Goal: Information Seeking & Learning: Learn about a topic

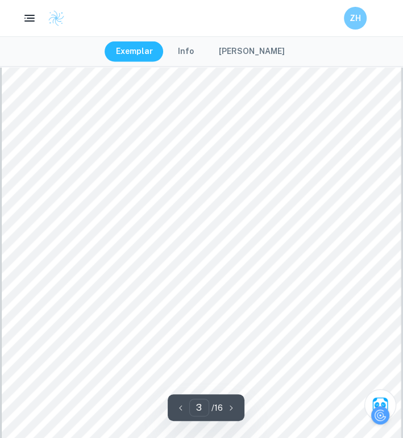
scroll to position [1250, 4]
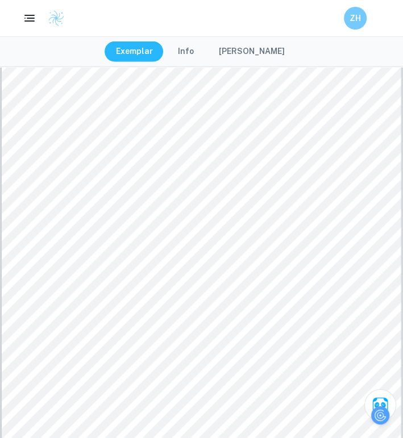
click at [243, 48] on button "[PERSON_NAME]" at bounding box center [251, 51] width 89 height 20
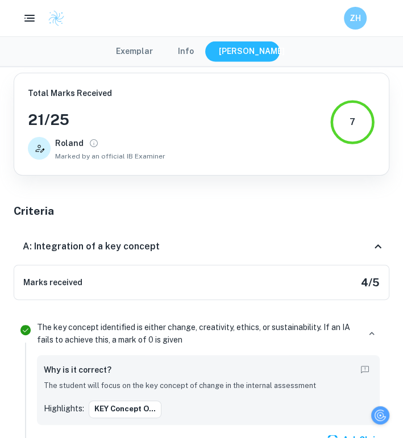
scroll to position [1250, 0]
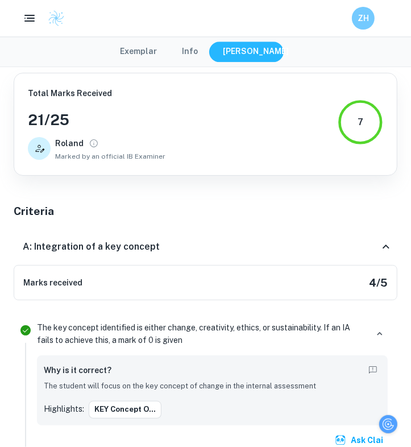
click at [154, 56] on button "Exemplar" at bounding box center [139, 51] width 60 height 20
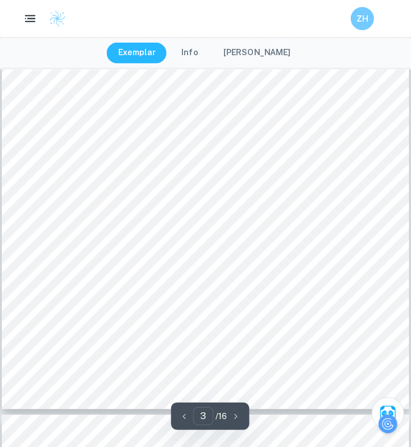
scroll to position [1534, 0]
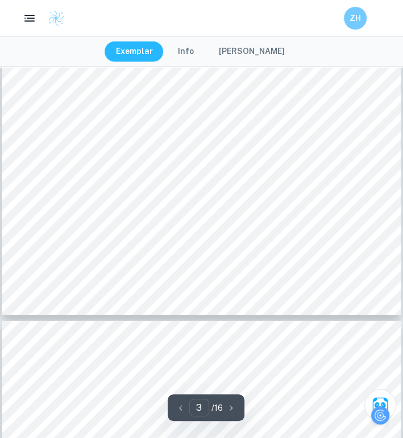
click at [252, 56] on button "[PERSON_NAME]" at bounding box center [251, 51] width 89 height 20
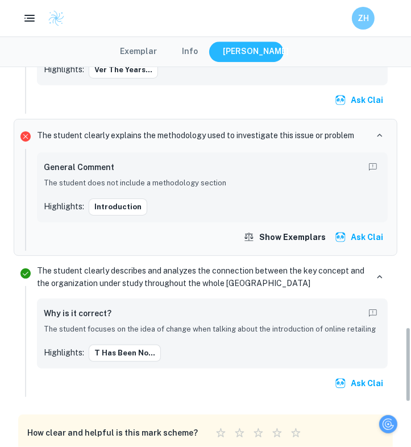
scroll to position [1364, 0]
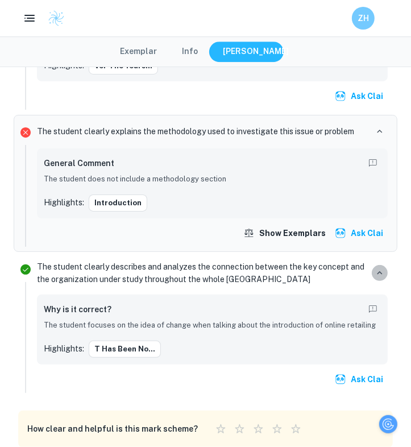
click at [380, 268] on icon "button" at bounding box center [379, 273] width 10 height 10
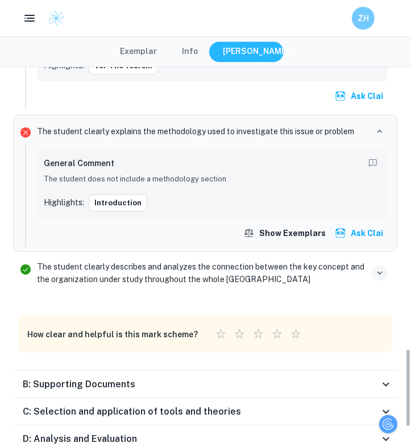
click at [380, 268] on icon "button" at bounding box center [379, 273] width 10 height 10
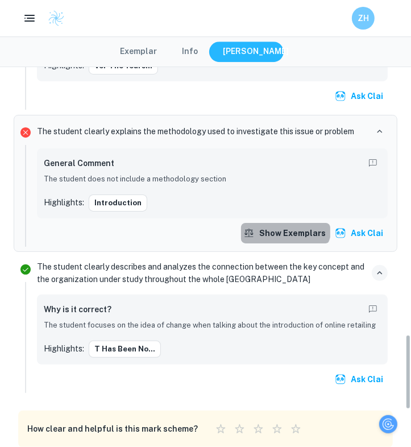
click at [287, 223] on button "Show exemplars" at bounding box center [285, 233] width 89 height 20
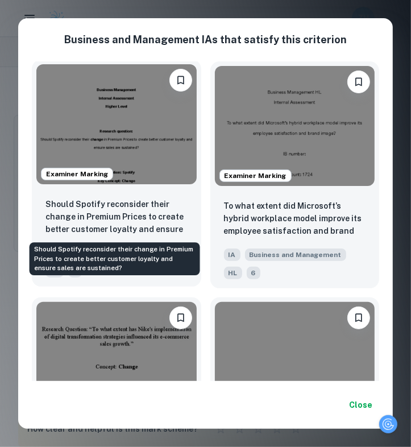
click at [164, 219] on p "Should Spotify reconsider their change in Premium Prices to create better custo…" at bounding box center [116, 217] width 142 height 39
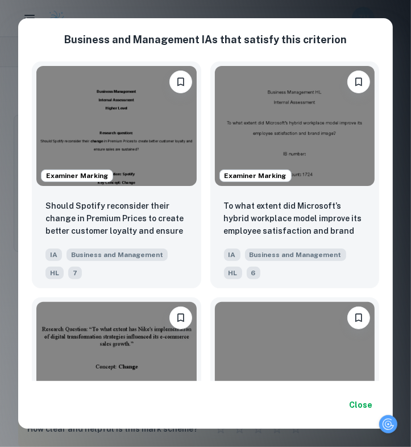
click at [210, 14] on div "Business and Management IA s that satisfy this criterion Examiner Marking Shoul…" at bounding box center [205, 223] width 411 height 447
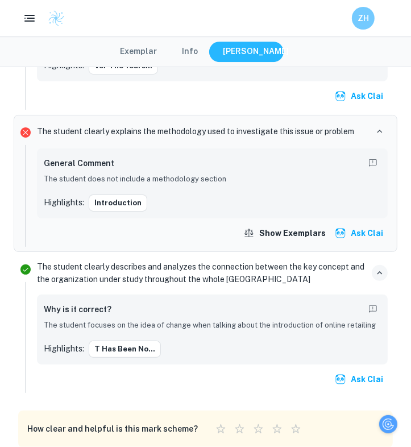
click at [210, 11] on div "ZH" at bounding box center [205, 18] width 411 height 23
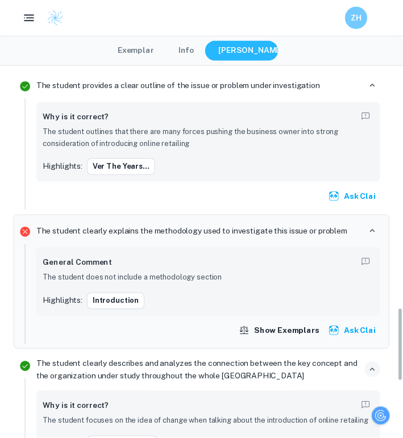
scroll to position [1136, 0]
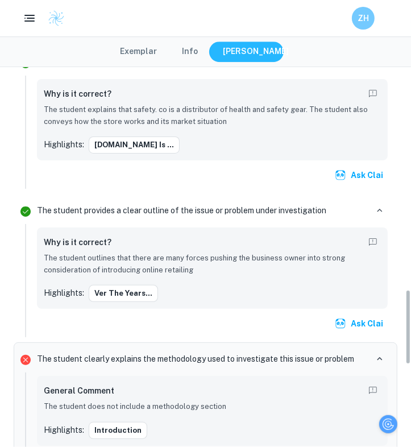
click at [147, 51] on button "Exemplar" at bounding box center [139, 51] width 60 height 20
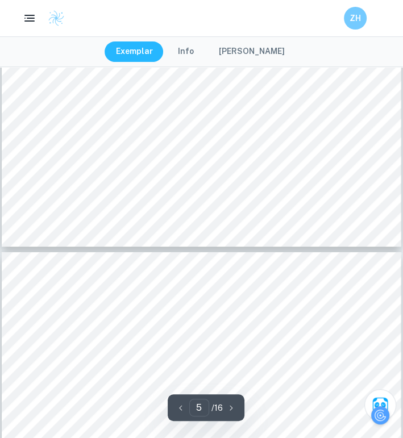
scroll to position [2159, 0]
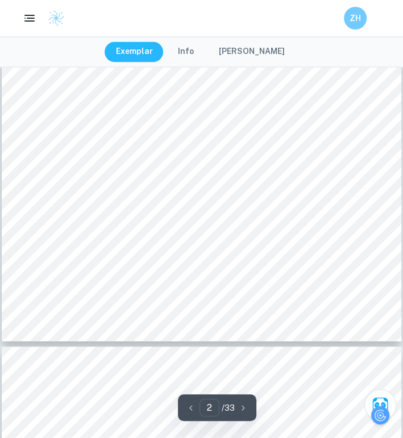
scroll to position [671, 8]
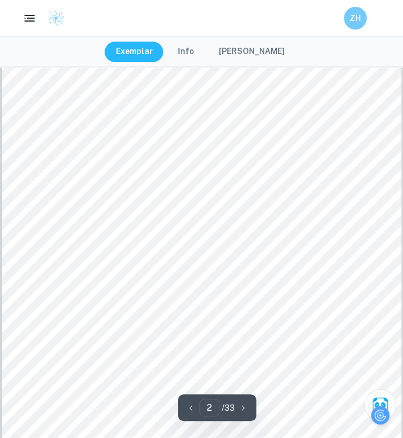
click at [227, 44] on button "[PERSON_NAME]" at bounding box center [251, 51] width 89 height 20
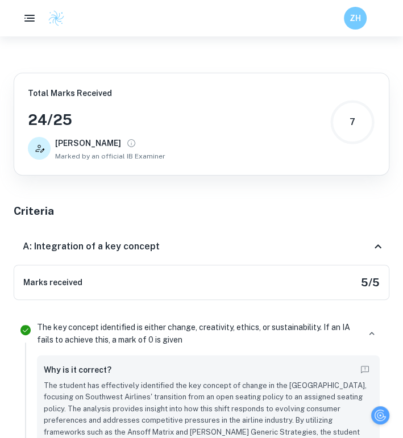
scroll to position [671, 0]
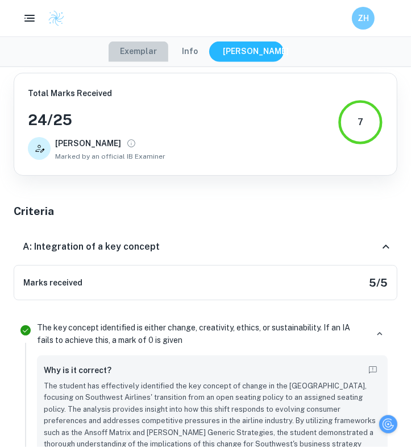
click at [149, 48] on button "Exemplar" at bounding box center [139, 51] width 60 height 20
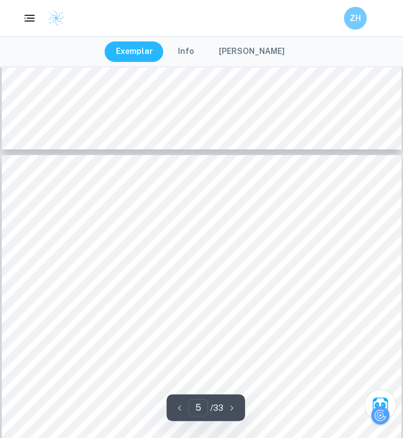
scroll to position [2183, 0]
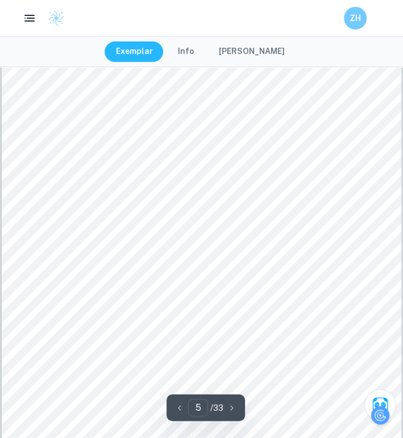
drag, startPoint x: 286, startPoint y: 276, endPoint x: 137, endPoint y: 123, distance: 213.3
click at [246, 215] on div "3 secondary sources, valuable in providing many external perspectives and analy…" at bounding box center [201, 307] width 399 height 517
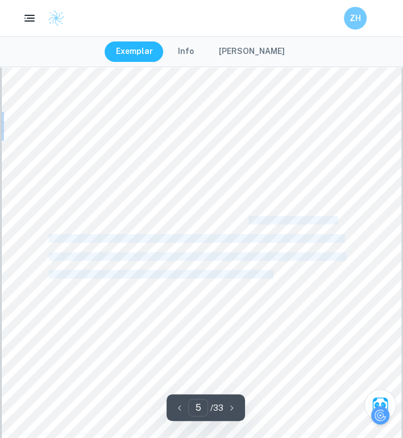
click at [303, 293] on div "3 secondary sources, valuable in providing many external perspectives and analy…" at bounding box center [201, 307] width 399 height 517
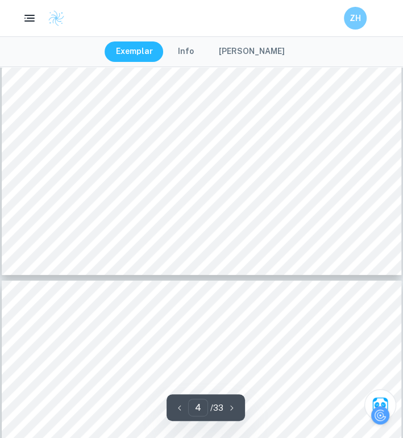
scroll to position [1956, 0]
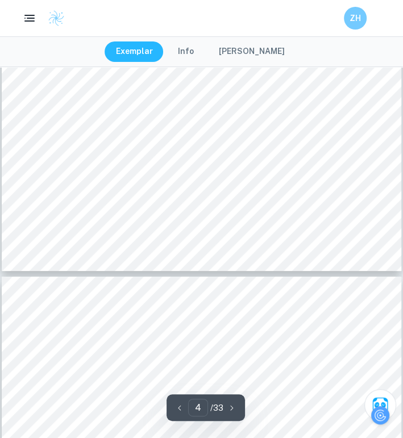
type input "5"
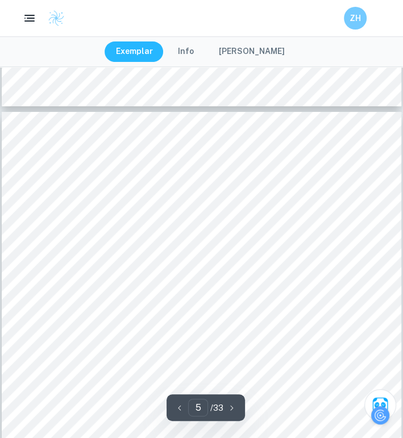
scroll to position [2126, 0]
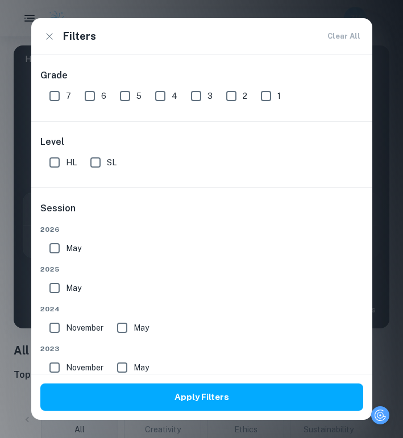
scroll to position [227, 0]
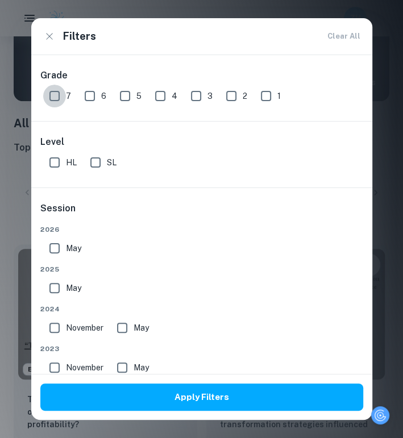
click at [54, 93] on input "7" at bounding box center [54, 96] width 23 height 23
checkbox input "true"
click at [53, 152] on input "HL" at bounding box center [54, 162] width 23 height 23
checkbox input "true"
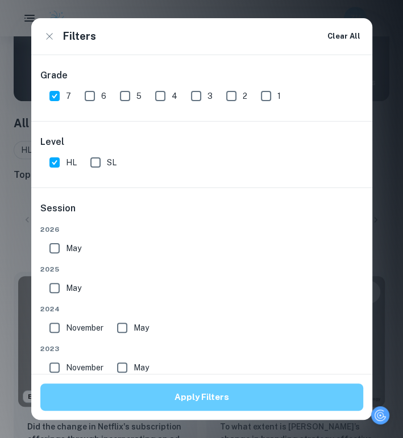
click at [186, 401] on button "Apply Filters" at bounding box center [201, 397] width 323 height 27
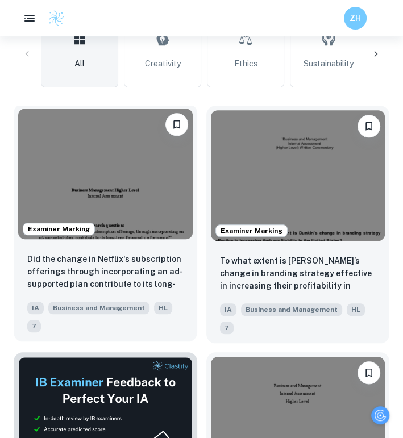
scroll to position [398, 0]
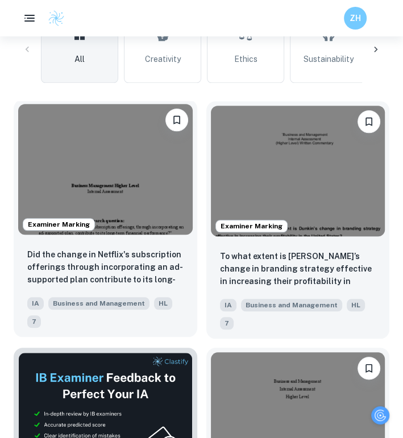
click at [125, 210] on img at bounding box center [105, 169] width 174 height 131
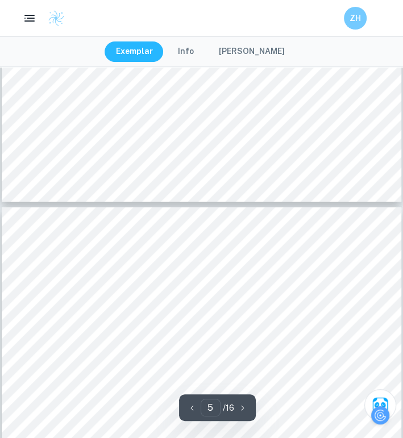
scroll to position [2443, 0]
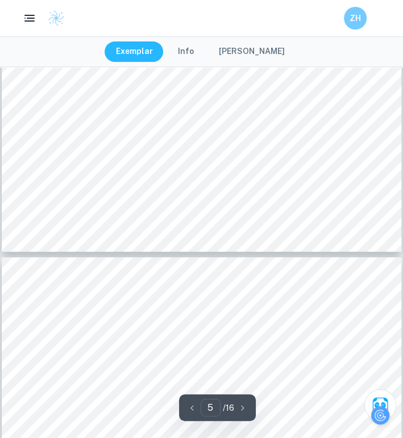
type input "4"
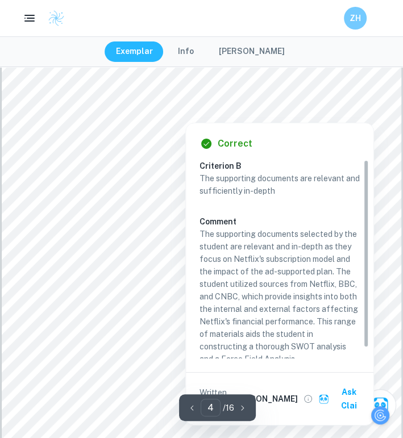
scroll to position [0, 0]
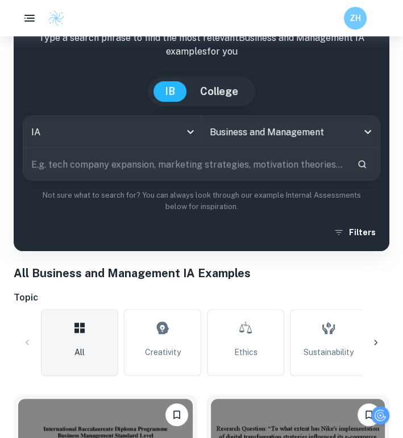
scroll to position [57, 0]
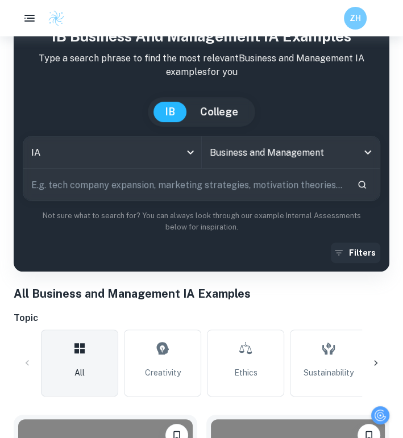
click at [362, 248] on button "Filters" at bounding box center [355, 253] width 49 height 20
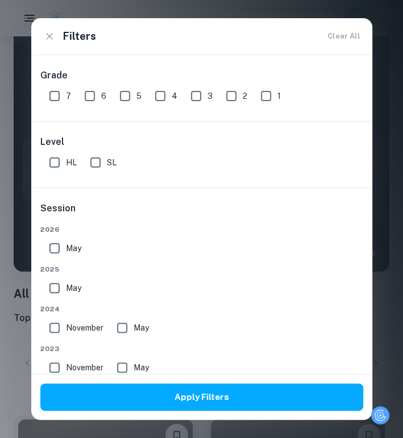
click at [69, 170] on label "HL" at bounding box center [60, 162] width 34 height 23
click at [66, 170] on input "HL" at bounding box center [54, 162] width 23 height 23
checkbox input "true"
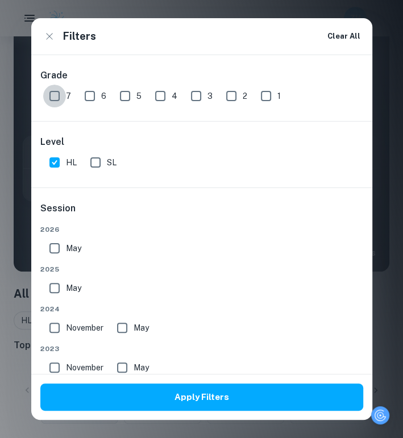
click at [50, 95] on input "7" at bounding box center [54, 96] width 23 height 23
checkbox input "true"
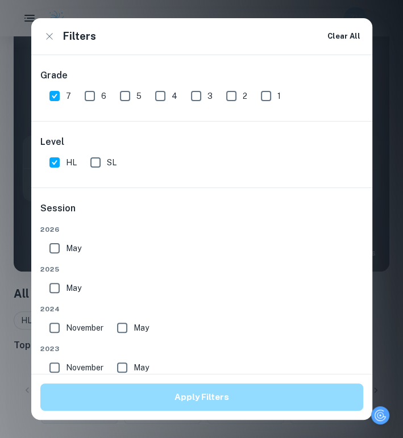
click at [112, 393] on button "Apply Filters" at bounding box center [201, 397] width 323 height 27
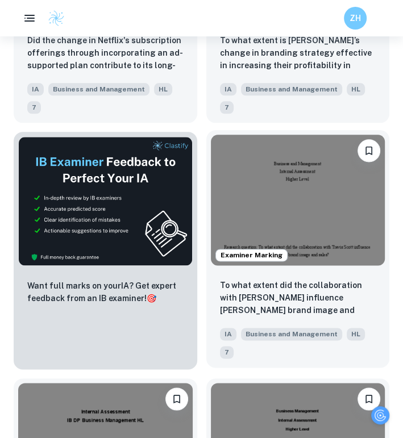
scroll to position [625, 0]
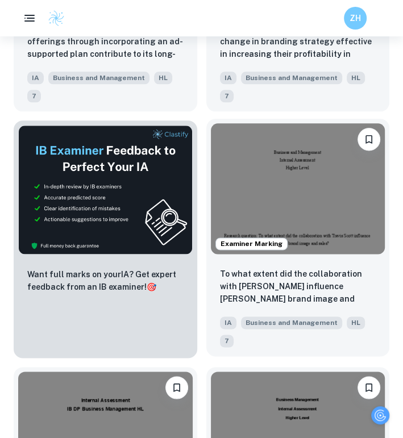
click at [310, 236] on img at bounding box center [298, 188] width 174 height 131
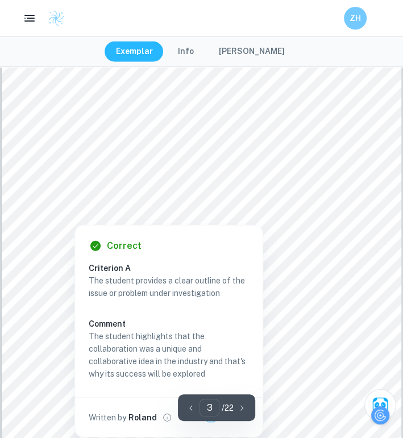
scroll to position [1364, 0]
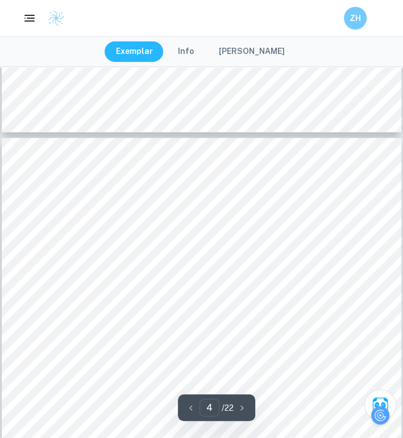
type input "3"
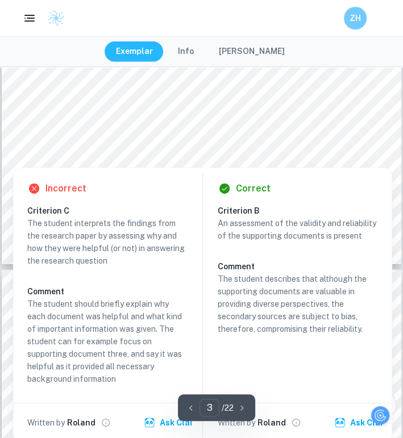
scroll to position [1591, 0]
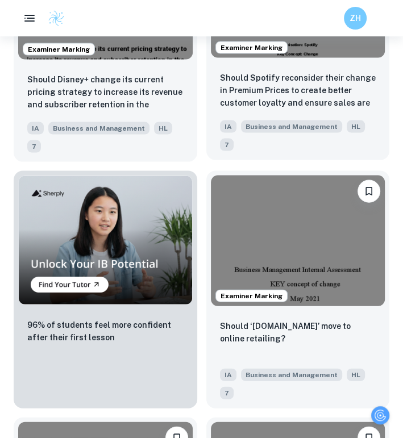
scroll to position [1080, 0]
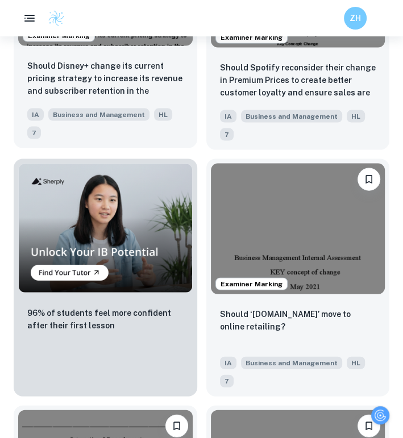
click at [151, 102] on div "Should Disney+ change its current pricing strategy to increase its revenue and …" at bounding box center [106, 100] width 184 height 98
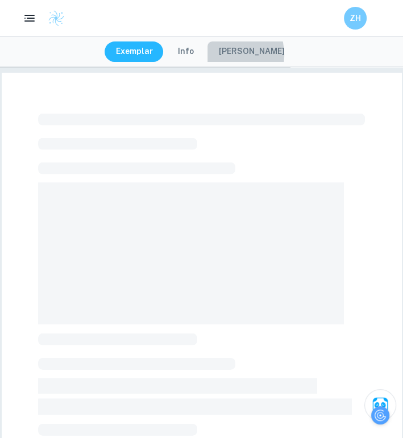
click at [226, 55] on button "[PERSON_NAME]" at bounding box center [251, 51] width 89 height 20
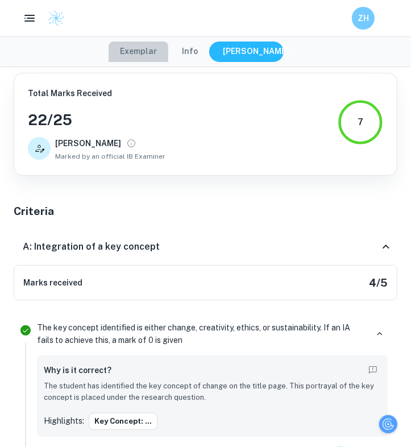
click at [125, 50] on button "Exemplar" at bounding box center [139, 51] width 60 height 20
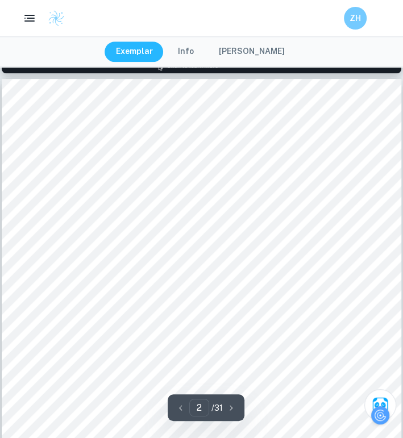
scroll to position [568, 0]
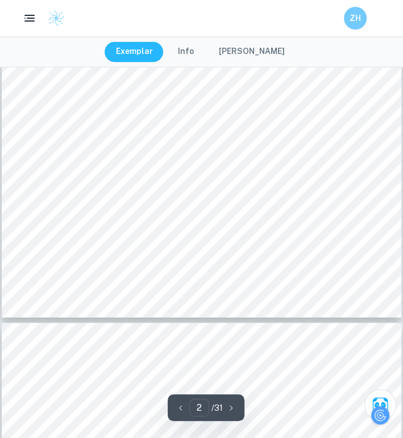
type input "3"
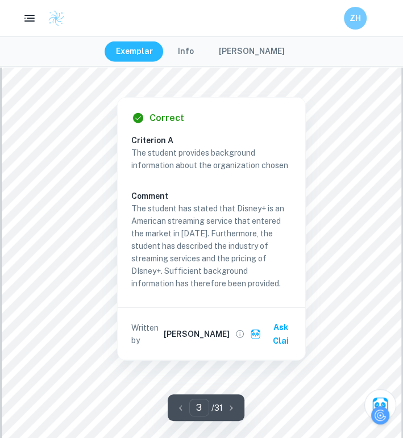
scroll to position [1250, 0]
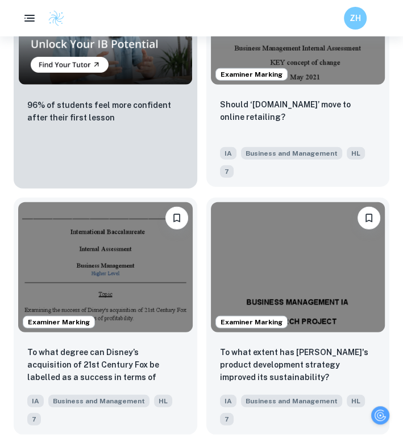
scroll to position [1307, 0]
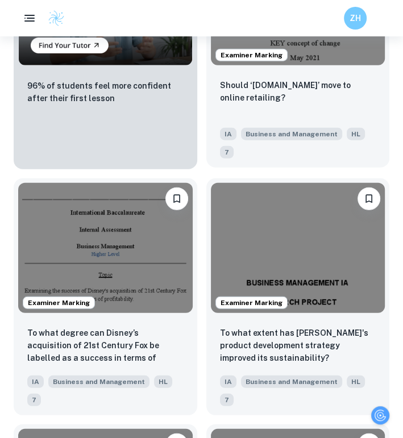
click at [294, 234] on img at bounding box center [298, 248] width 174 height 131
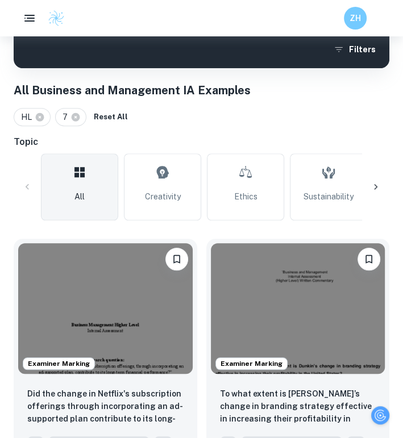
scroll to position [284, 0]
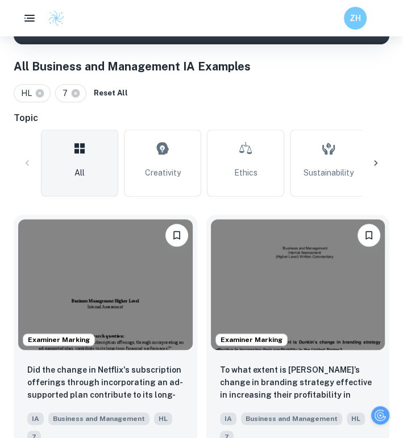
click at [379, 159] on icon at bounding box center [375, 162] width 11 height 11
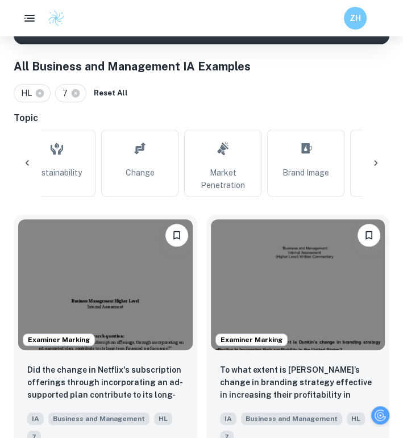
scroll to position [0, 305]
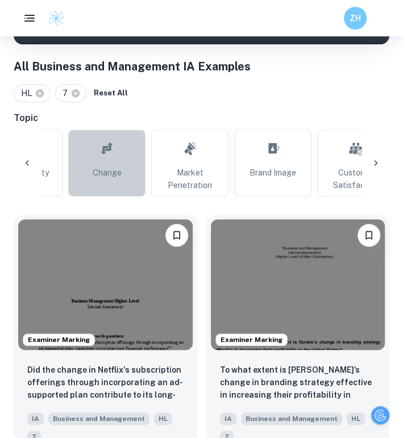
click at [99, 169] on span "Change" at bounding box center [107, 172] width 29 height 12
type input "Change"
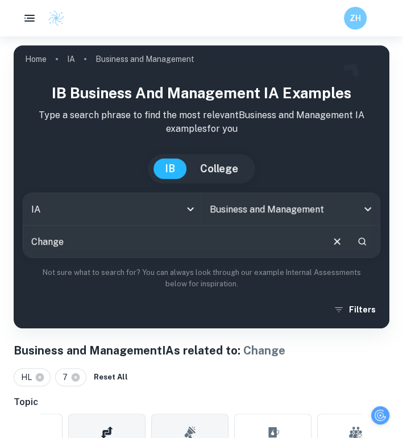
scroll to position [398, 0]
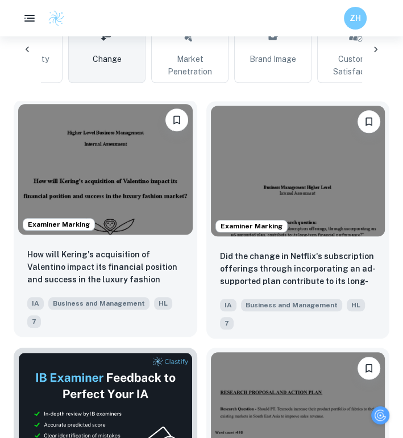
click at [149, 244] on div "How will Kering's acquisition of Valentino impact its financial position and su…" at bounding box center [106, 288] width 184 height 98
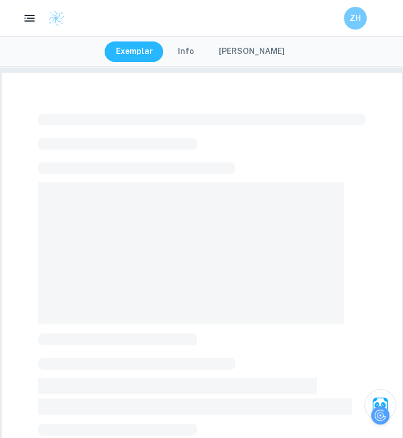
click at [258, 53] on button "[PERSON_NAME]" at bounding box center [251, 51] width 89 height 20
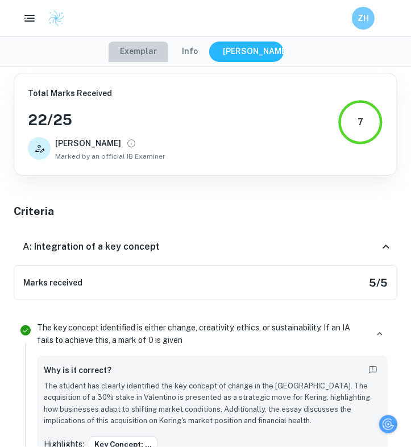
click at [134, 54] on button "Exemplar" at bounding box center [139, 51] width 60 height 20
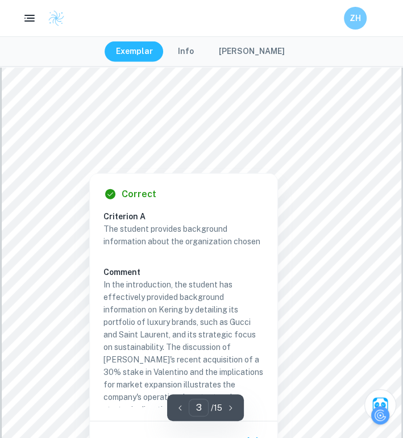
scroll to position [1250, 0]
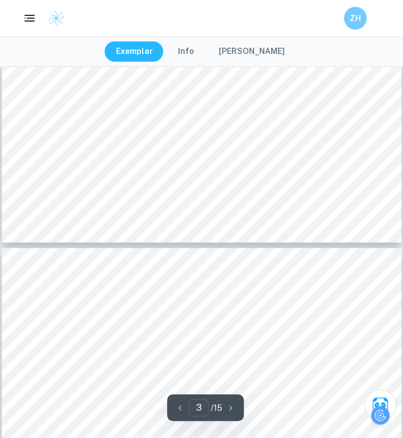
type input "4"
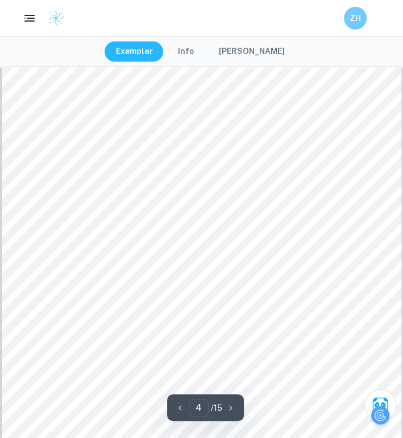
scroll to position [1648, 0]
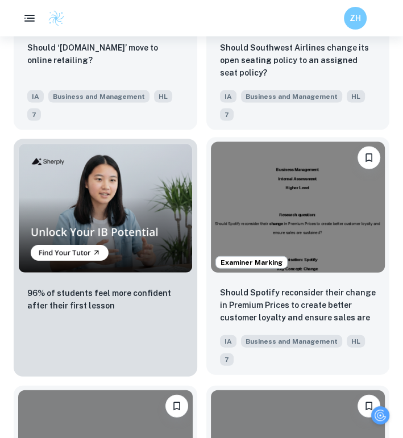
scroll to position [1136, 0]
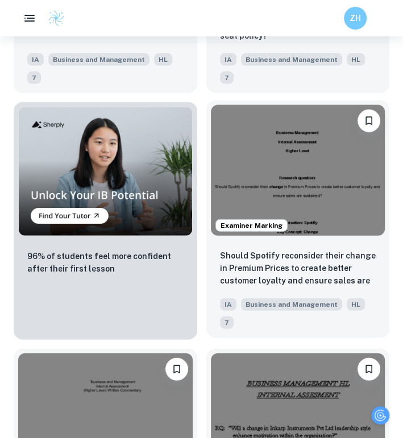
click at [313, 175] on img at bounding box center [298, 170] width 174 height 131
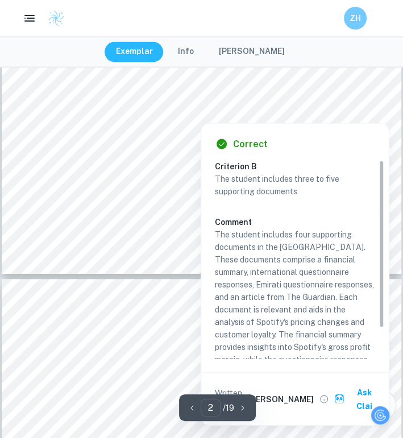
type input "3"
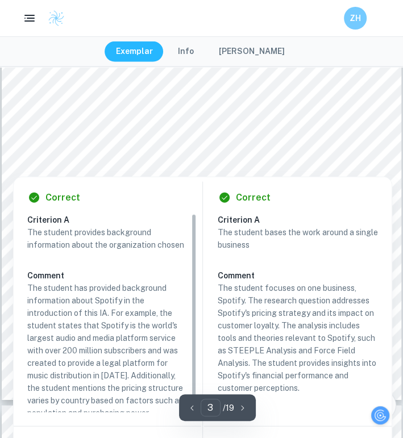
scroll to position [1307, 0]
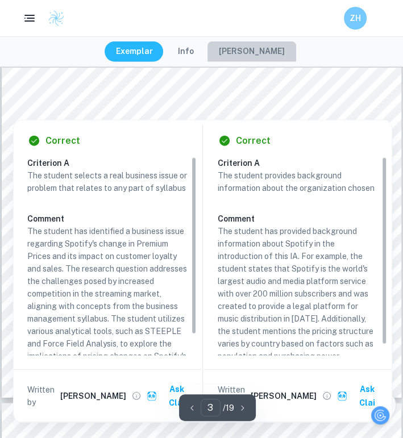
click at [262, 52] on button "[PERSON_NAME]" at bounding box center [251, 51] width 89 height 20
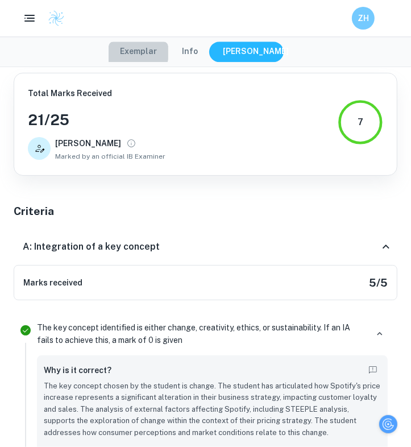
click at [126, 48] on button "Exemplar" at bounding box center [139, 51] width 60 height 20
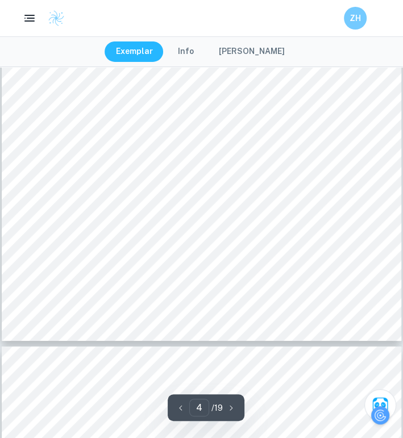
scroll to position [1818, 0]
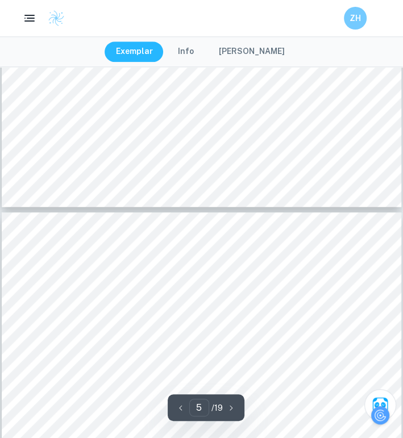
type input "6"
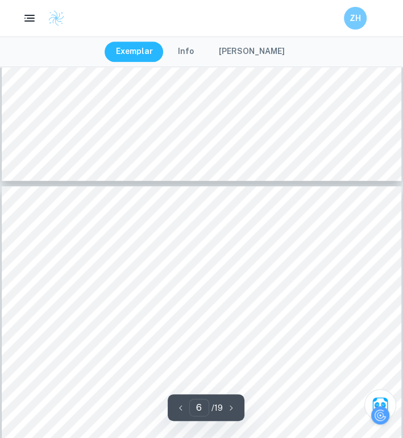
scroll to position [2557, 0]
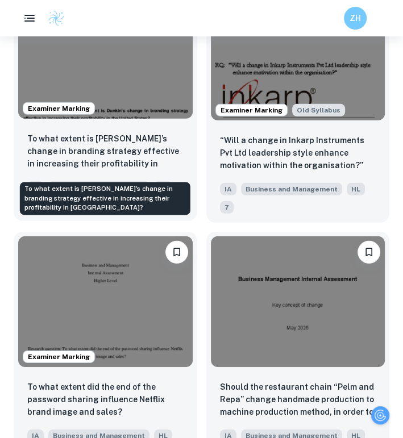
scroll to position [1591, 0]
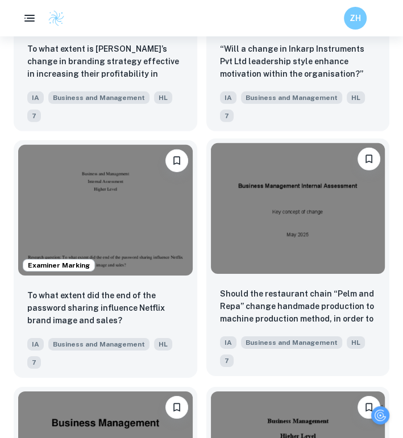
click at [287, 218] on img at bounding box center [298, 208] width 174 height 131
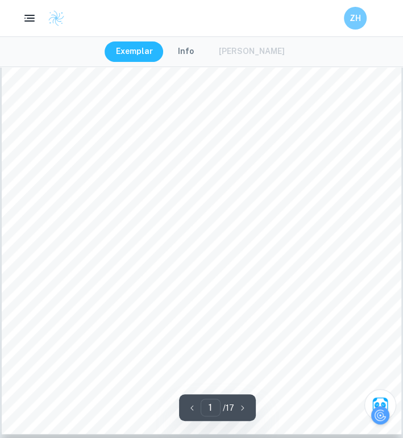
scroll to position [170, 0]
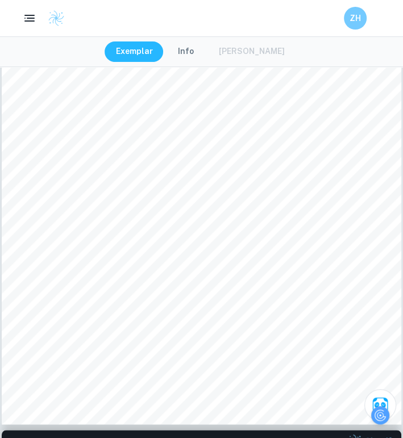
click at [263, 54] on div "Exemplar Info Mark Scheme" at bounding box center [202, 51] width 194 height 20
click at [262, 53] on div "Exemplar Info Mark Scheme" at bounding box center [202, 51] width 194 height 20
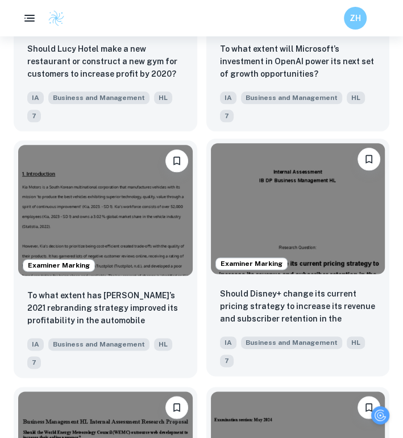
scroll to position [2614, 0]
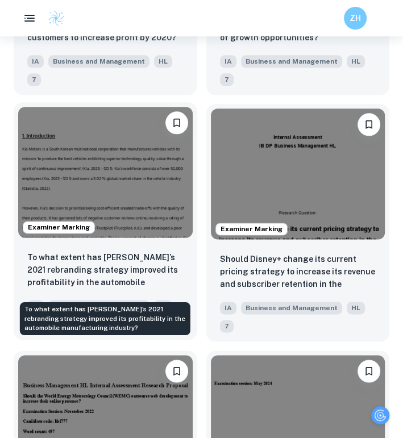
click at [161, 273] on p "To what extent has [PERSON_NAME]’s 2021 rebranding strategy improved its profit…" at bounding box center [105, 270] width 156 height 39
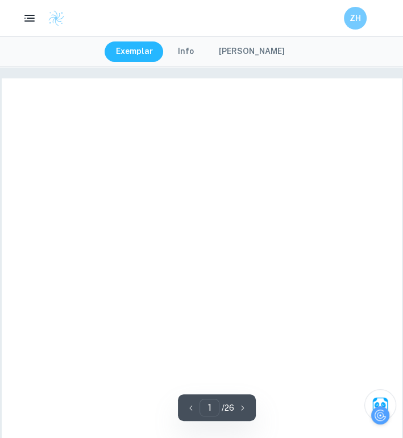
click at [256, 59] on button "[PERSON_NAME]" at bounding box center [251, 51] width 89 height 20
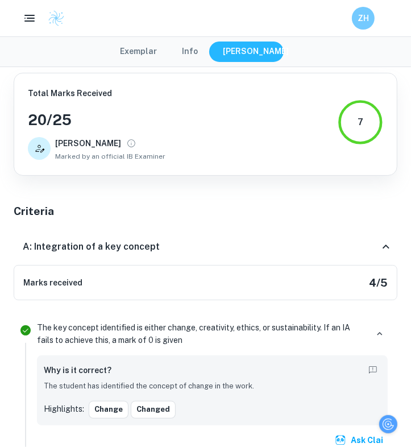
click at [138, 50] on button "Exemplar" at bounding box center [139, 51] width 60 height 20
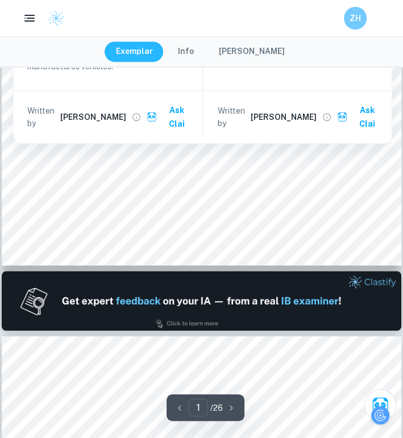
scroll to position [341, 0]
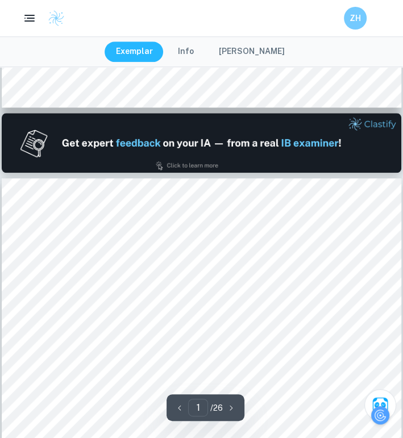
type input "2"
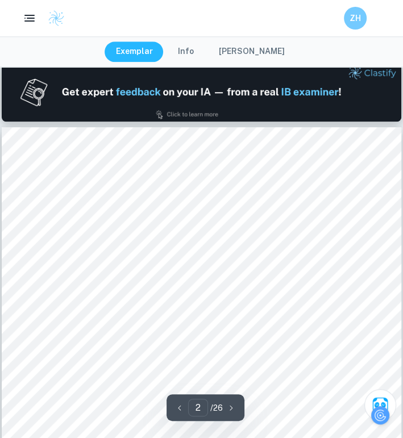
scroll to position [568, 0]
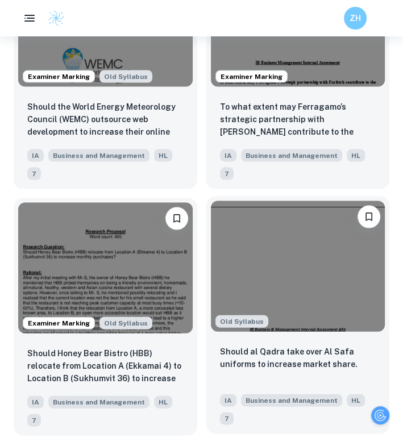
scroll to position [3011, 0]
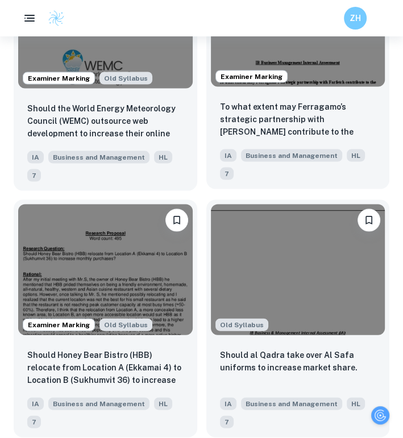
click at [344, 180] on div "IA Business and Management HL 7" at bounding box center [293, 161] width 156 height 36
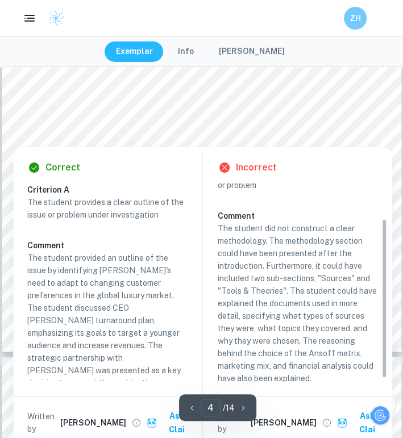
scroll to position [48, 0]
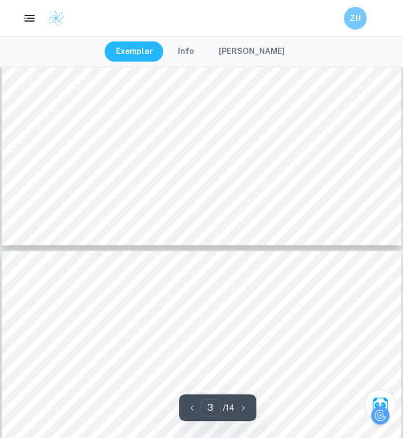
type input "4"
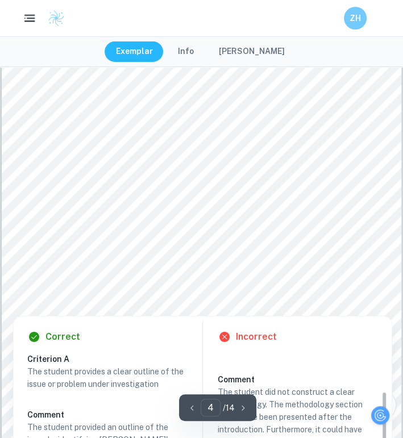
scroll to position [1704, 0]
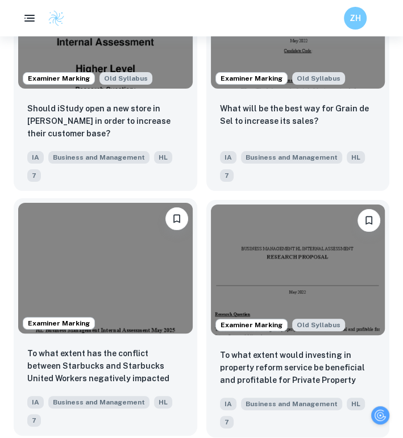
scroll to position [1989, 0]
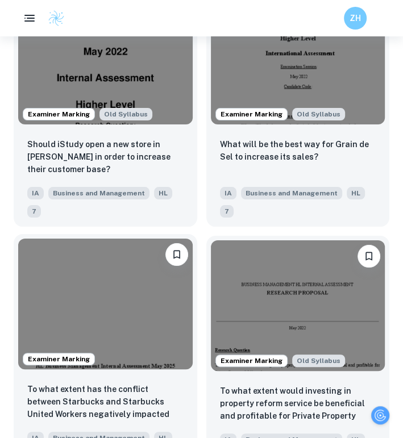
click at [110, 301] on img at bounding box center [105, 304] width 174 height 131
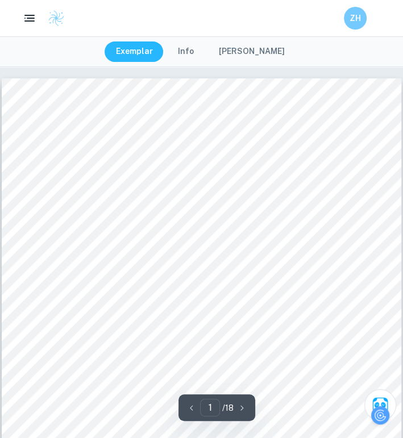
scroll to position [455, 0]
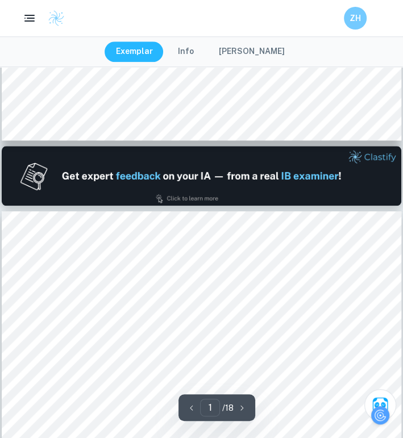
type input "2"
click at [253, 57] on button "[PERSON_NAME]" at bounding box center [251, 51] width 89 height 20
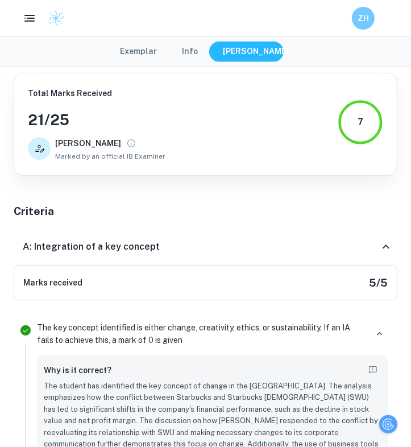
click at [142, 47] on button "Exemplar" at bounding box center [139, 51] width 60 height 20
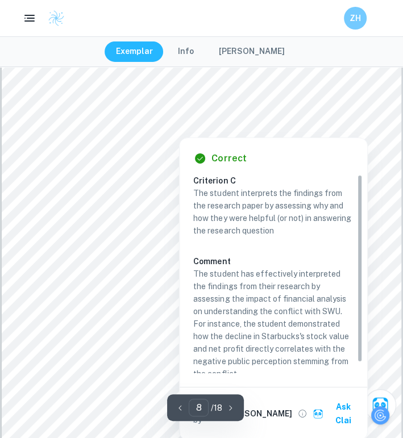
scroll to position [3750, 0]
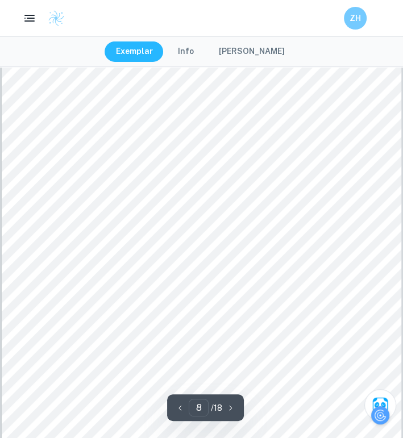
drag, startPoint x: 248, startPoint y: 54, endPoint x: 322, endPoint y: 145, distance: 117.6
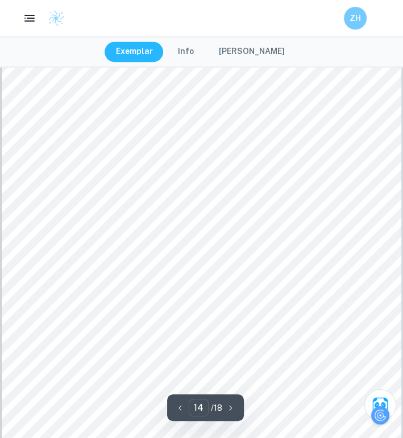
scroll to position [6704, 0]
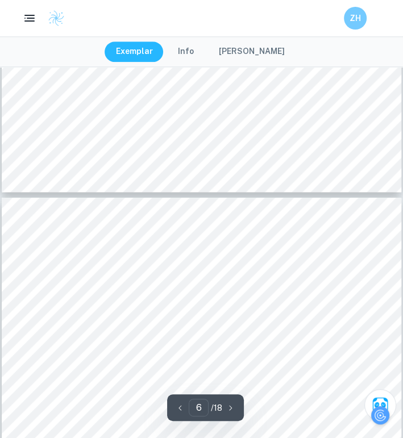
type input "5"
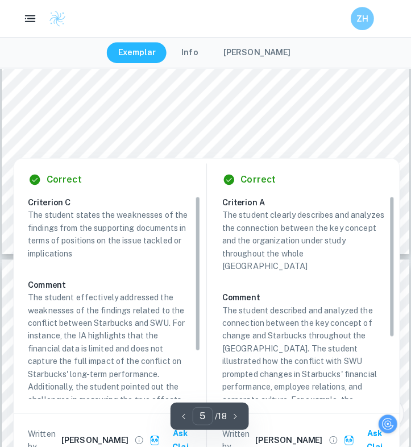
scroll to position [2500, 0]
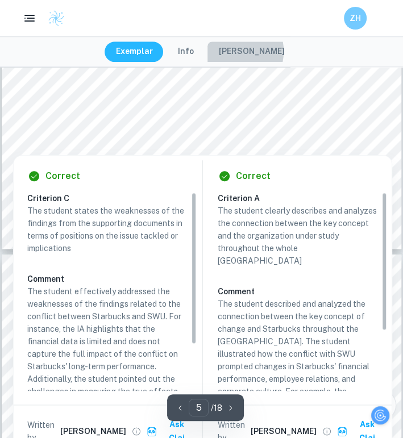
click at [233, 51] on button "[PERSON_NAME]" at bounding box center [251, 51] width 89 height 20
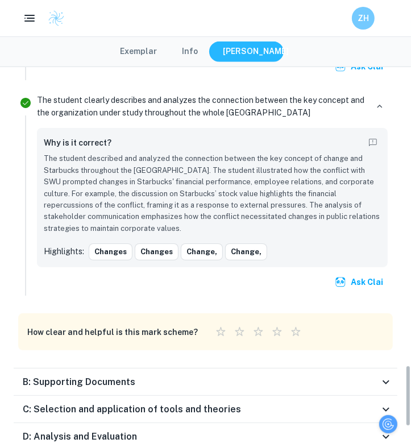
scroll to position [1979, 0]
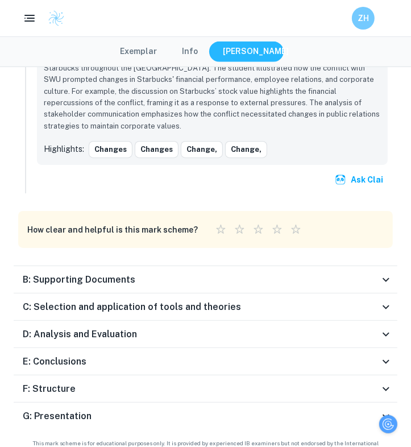
click at [262, 273] on div "B: Supporting Documents" at bounding box center [201, 280] width 356 height 14
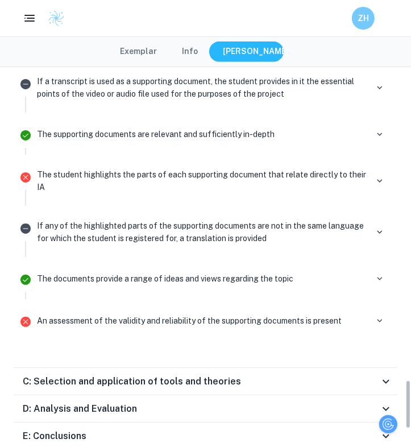
scroll to position [2454, 0]
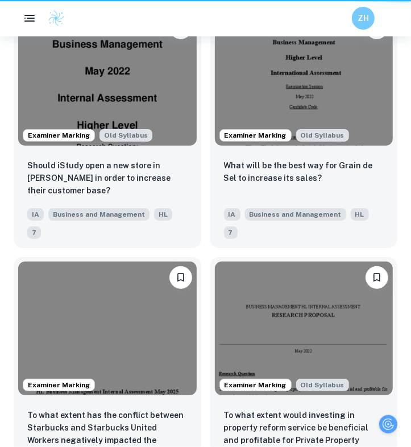
scroll to position [0, 25]
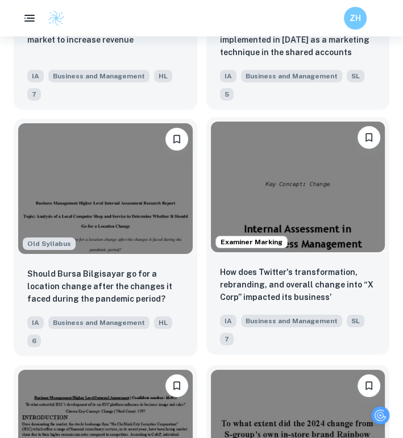
scroll to position [1818, 0]
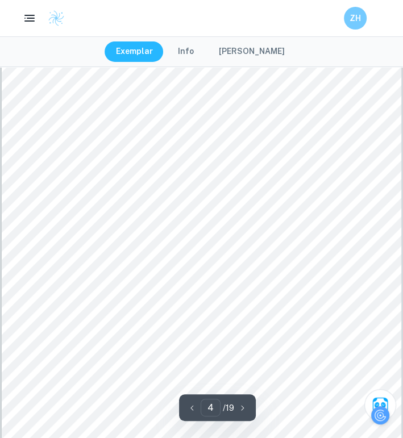
scroll to position [1761, 0]
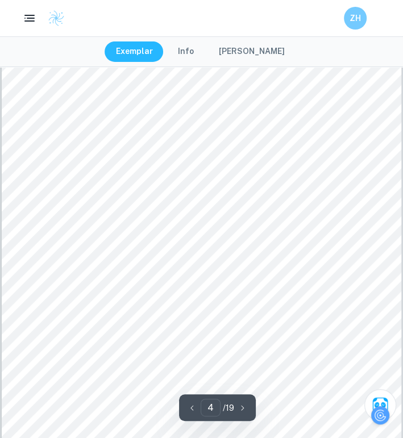
drag, startPoint x: 44, startPoint y: 124, endPoint x: 58, endPoint y: 136, distance: 18.2
click at [59, 137] on div "3 reconsider their change in Premium Prices to create better customer loyalty a…" at bounding box center [201, 207] width 399 height 517
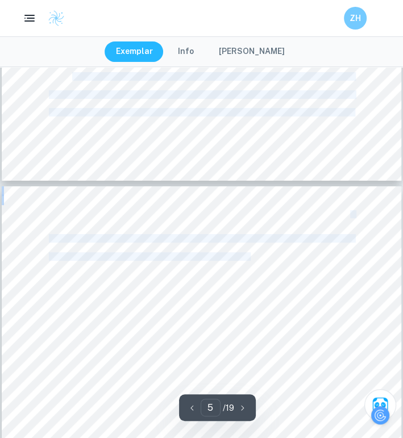
scroll to position [2045, 0]
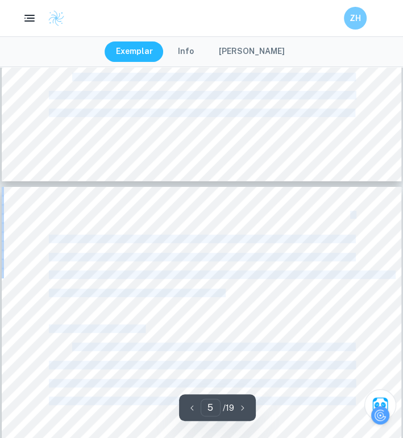
drag, startPoint x: 49, startPoint y: 126, endPoint x: 244, endPoint y: 284, distance: 250.8
copy div "Methodology: The investigation will mainly be based on secondary research howev…"
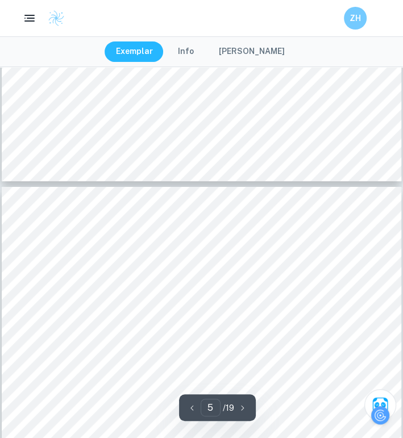
click at [272, 190] on div "4 further assess the reasons for the price change and the reactions to it. The …" at bounding box center [201, 445] width 399 height 517
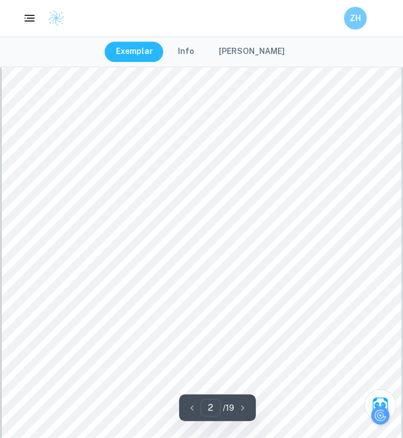
scroll to position [682, 0]
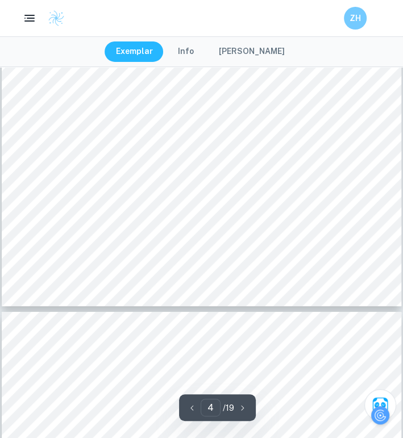
type input "5"
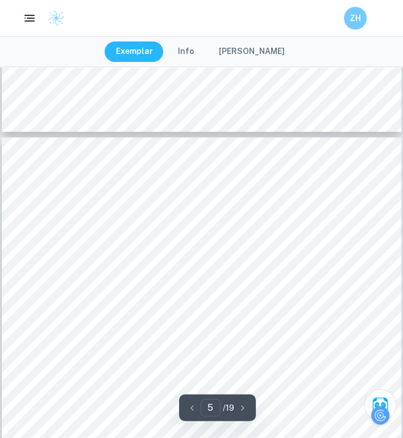
scroll to position [2045, 0]
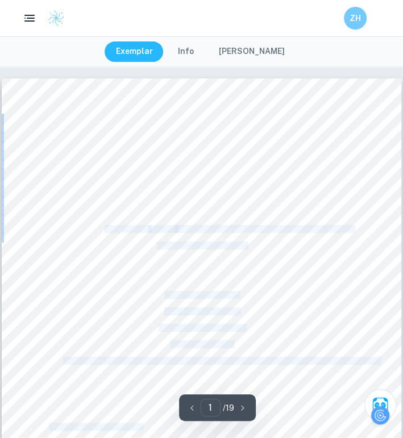
drag, startPoint x: 252, startPoint y: 248, endPoint x: 106, endPoint y: 229, distance: 147.9
click at [106, 229] on div "Business Management Internal Assessment Higher Level Research question: Should …" at bounding box center [201, 336] width 399 height 517
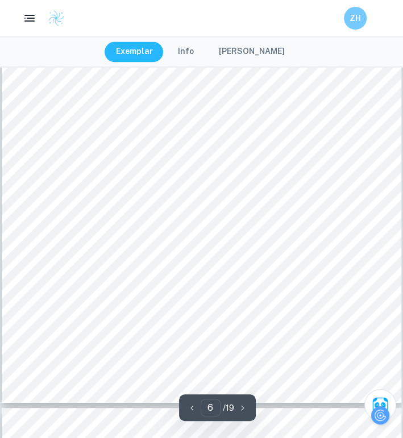
scroll to position [2954, 0]
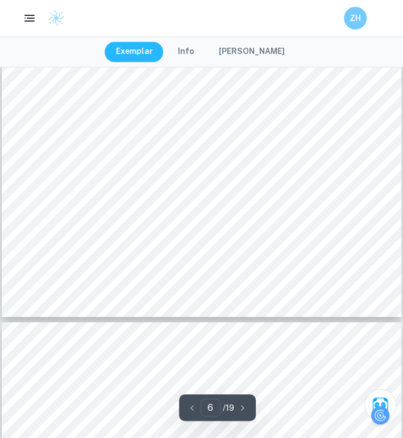
click at [161, 218] on div "5 The same questionnaire was given to 12 locals from the United Arab Emirates; …" at bounding box center [201, 58] width 399 height 517
click at [132, 190] on div at bounding box center [201, 176] width 305 height 28
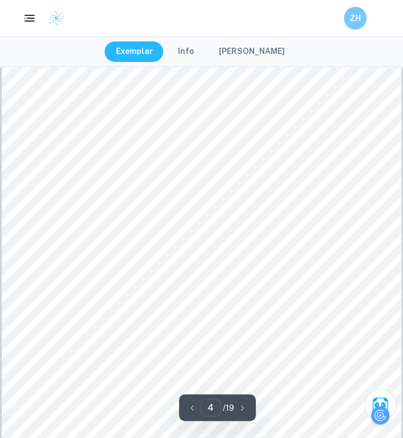
scroll to position [1761, 0]
drag, startPoint x: 247, startPoint y: 57, endPoint x: 249, endPoint y: 51, distance: 6.9
click at [247, 57] on button "[PERSON_NAME]" at bounding box center [251, 51] width 89 height 20
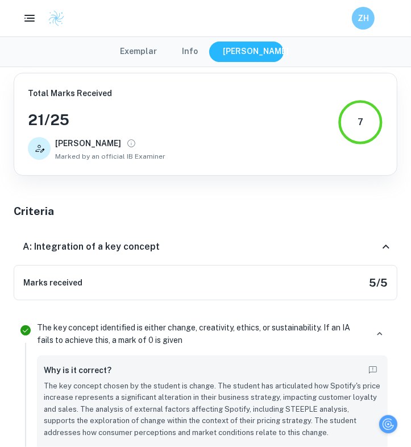
click at [161, 51] on button "Exemplar" at bounding box center [139, 51] width 60 height 20
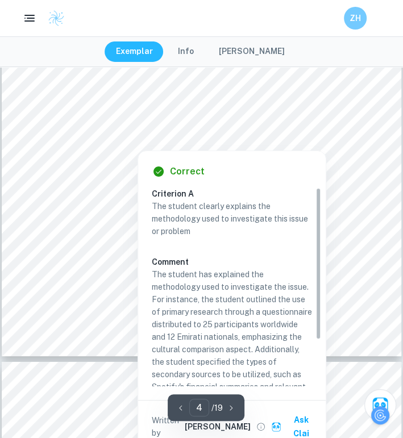
scroll to position [1875, 0]
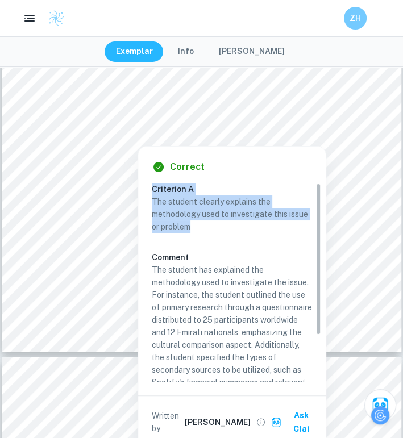
drag, startPoint x: 208, startPoint y: 231, endPoint x: 153, endPoint y: 193, distance: 66.7
click at [153, 193] on div "Criterion A The student clearly explains the methodology used to investigate th…" at bounding box center [236, 313] width 169 height 260
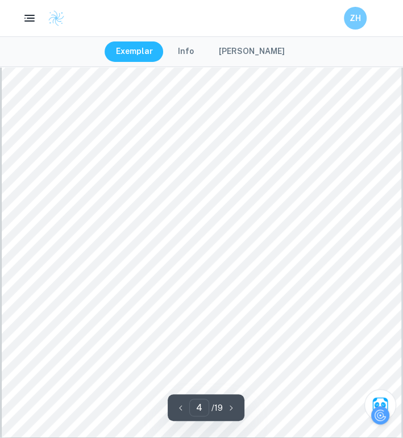
scroll to position [1704, 0]
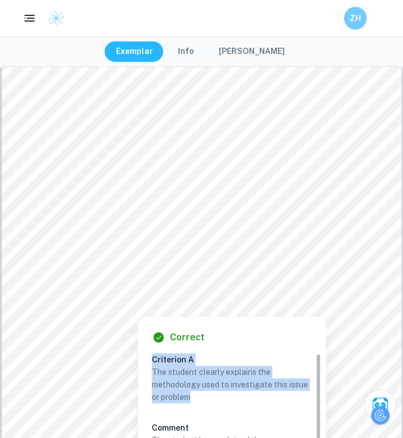
copy div "Criterion A The student clearly explains the methodology used to investigate th…"
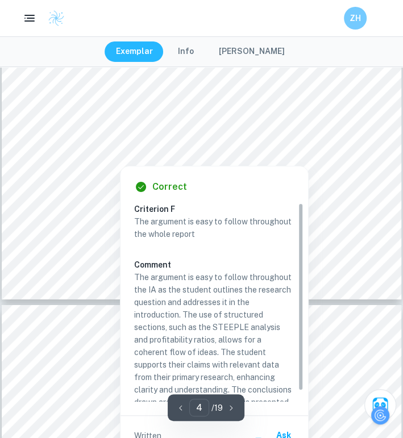
scroll to position [1932, 0]
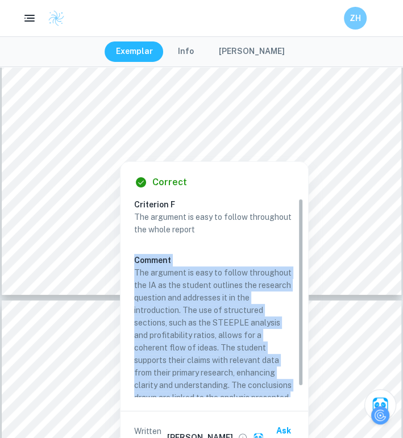
drag, startPoint x: 202, startPoint y: 229, endPoint x: 131, endPoint y: 206, distance: 74.7
click at [131, 206] on div "Correct Criterion F The argument is easy to follow throughout the whole report …" at bounding box center [213, 313] width 187 height 302
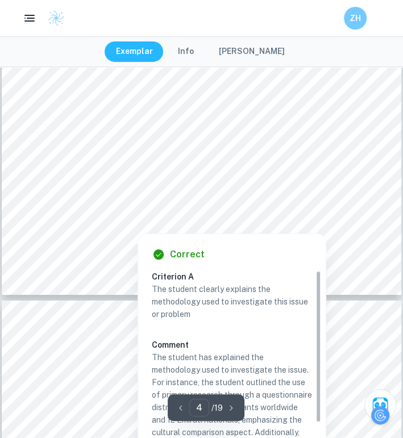
click at [203, 238] on div "Correct Criterion A The student clearly explains the methodology used to invest…" at bounding box center [231, 385] width 187 height 302
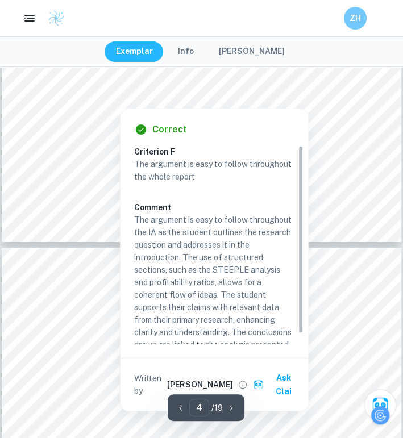
scroll to position [1989, 0]
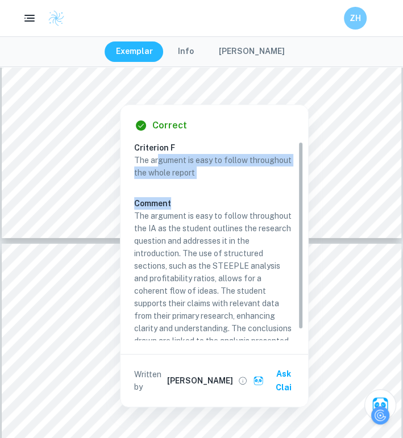
drag, startPoint x: 201, startPoint y: 180, endPoint x: 156, endPoint y: 158, distance: 50.3
click at [156, 158] on div "The argument is easy to follow throughout the whole report Comment The argument…" at bounding box center [218, 250] width 169 height 193
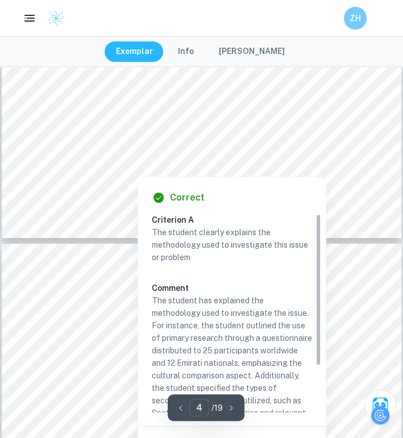
click at [195, 166] on div at bounding box center [138, 165] width 178 height 18
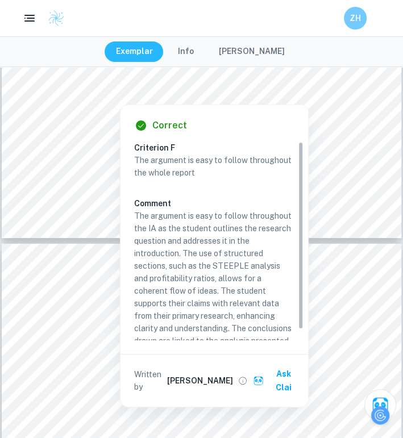
drag, startPoint x: 131, startPoint y: 145, endPoint x: 209, endPoint y: 173, distance: 83.0
click at [122, 143] on div "Correct Criterion F The argument is easy to follow throughout the whole report …" at bounding box center [213, 256] width 187 height 302
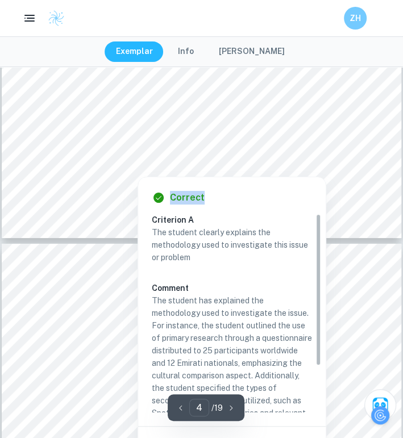
drag, startPoint x: 209, startPoint y: 173, endPoint x: 144, endPoint y: 112, distance: 88.8
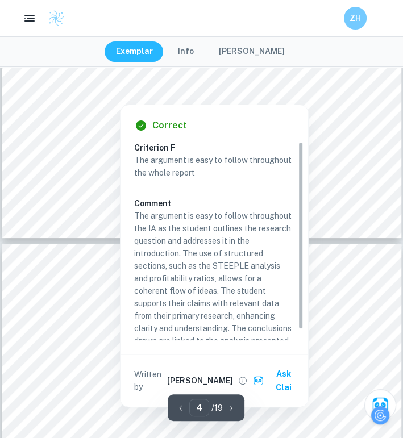
click at [251, 170] on p "The argument is easy to follow throughout the whole report" at bounding box center [214, 166] width 160 height 25
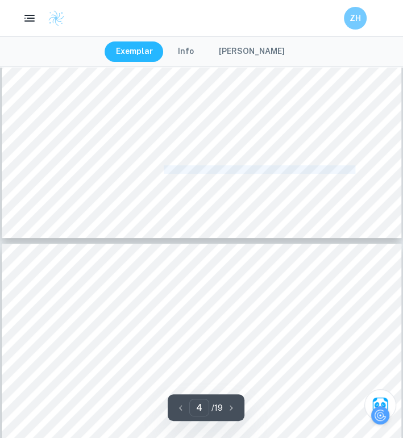
drag, startPoint x: 204, startPoint y: 174, endPoint x: 138, endPoint y: 126, distance: 82.0
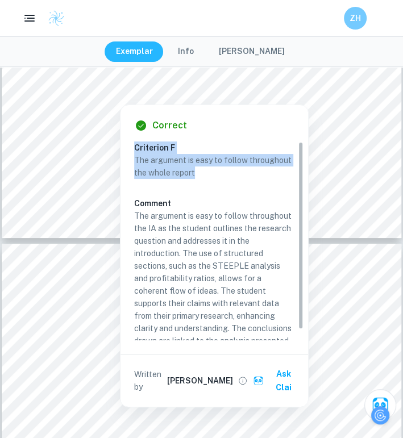
drag, startPoint x: 197, startPoint y: 173, endPoint x: 136, endPoint y: 145, distance: 66.9
click at [136, 145] on div "Criterion F The argument is easy to follow throughout the whole report Comment …" at bounding box center [218, 246] width 169 height 210
copy div "Criterion F The argument is easy to follow throughout the whole report"
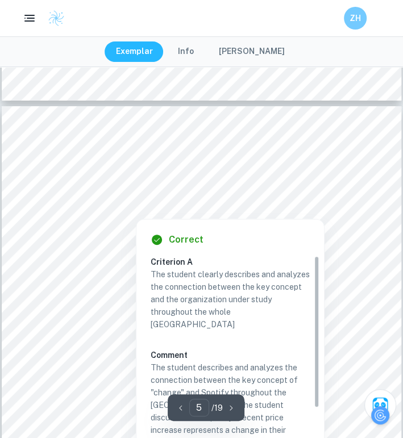
scroll to position [2159, 0]
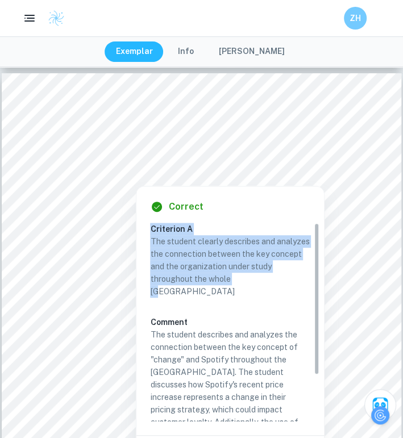
drag, startPoint x: 262, startPoint y: 284, endPoint x: 152, endPoint y: 225, distance: 124.6
click at [152, 225] on div "Criterion A The student clearly describes and analyzes the connection between t…" at bounding box center [234, 365] width 169 height 285
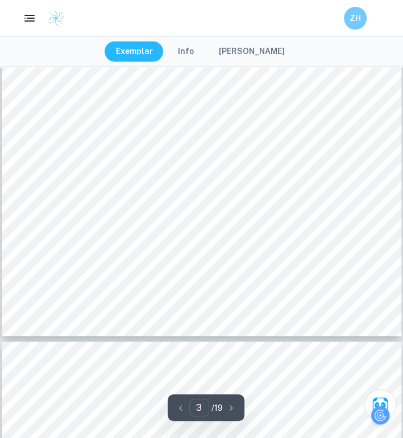
scroll to position [1136, 0]
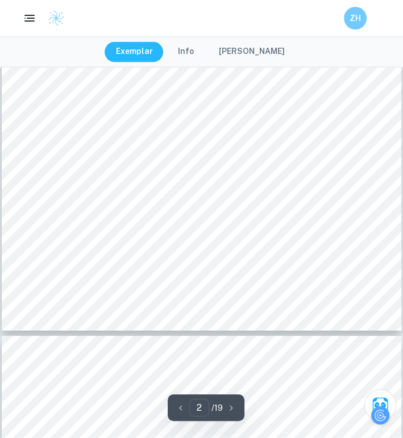
type input "3"
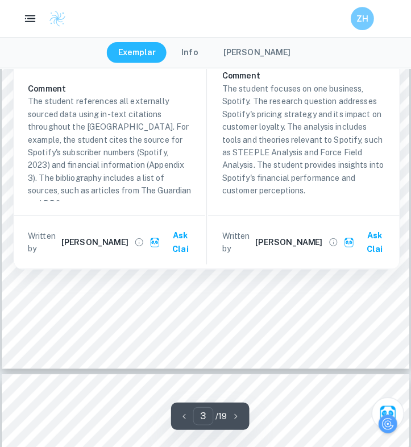
scroll to position [1364, 0]
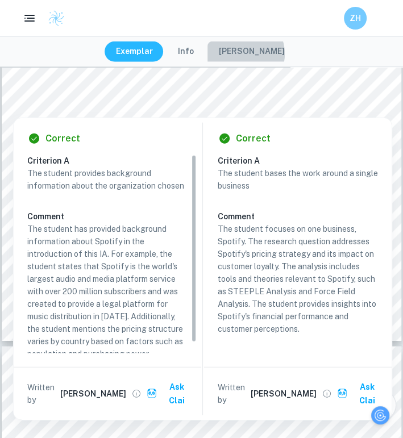
click at [248, 54] on button "[PERSON_NAME]" at bounding box center [251, 51] width 89 height 20
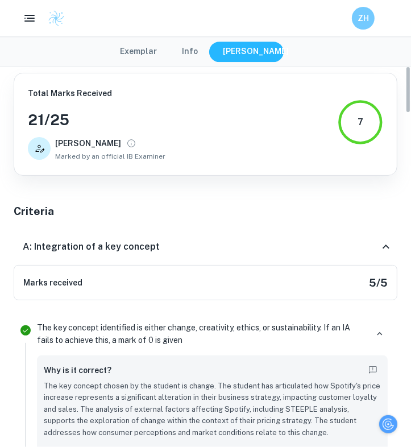
click at [210, 243] on div "A: Integration of a key concept" at bounding box center [201, 247] width 356 height 14
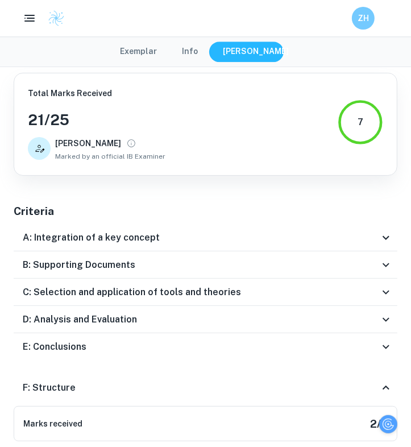
click at [355, 235] on div "A: Integration of a key concept" at bounding box center [201, 238] width 356 height 14
